Goal: Task Accomplishment & Management: Manage account settings

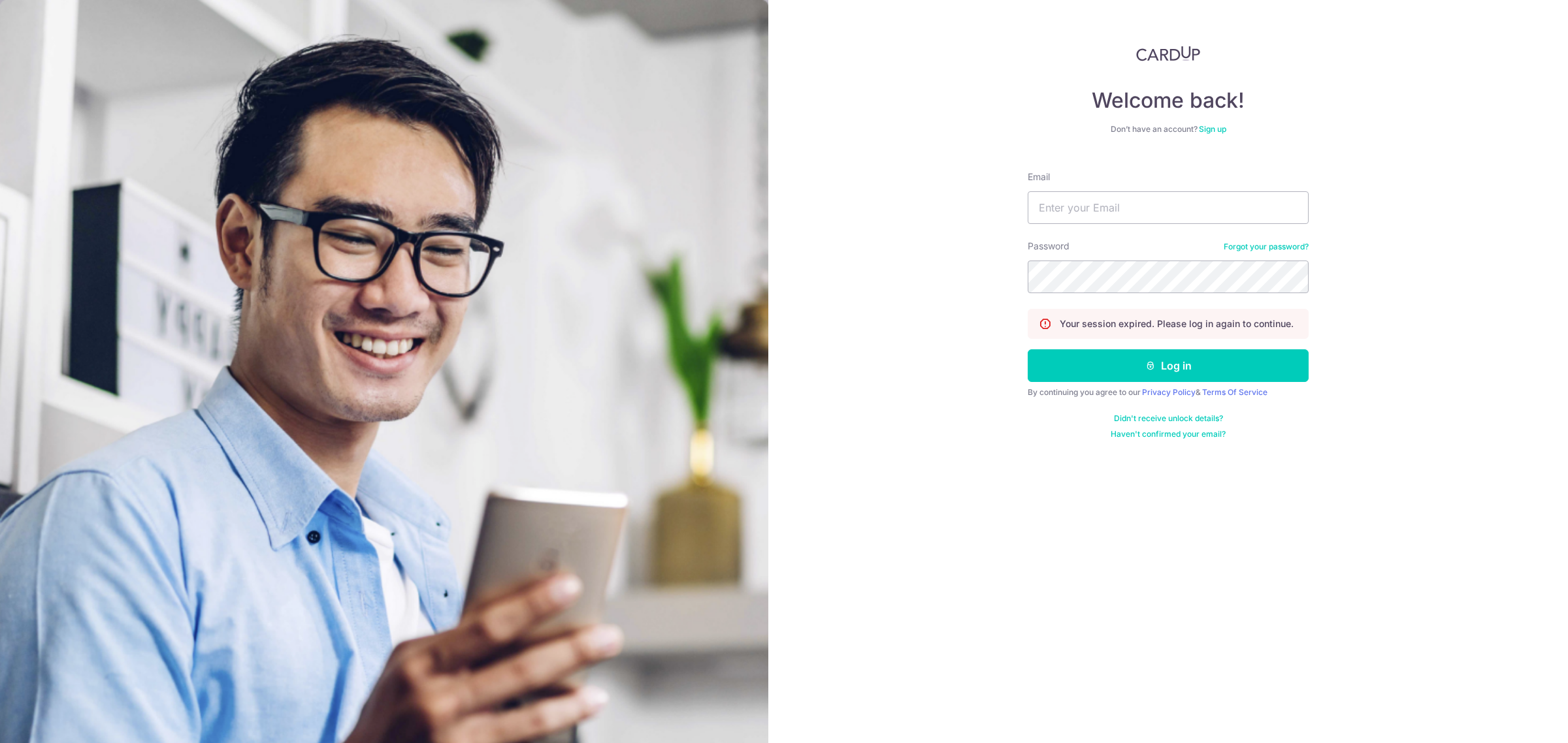
type input "[EMAIL_ADDRESS][DOMAIN_NAME]"
click at [1203, 370] on button "Log in" at bounding box center [1168, 365] width 281 height 33
